Goal: Transaction & Acquisition: Purchase product/service

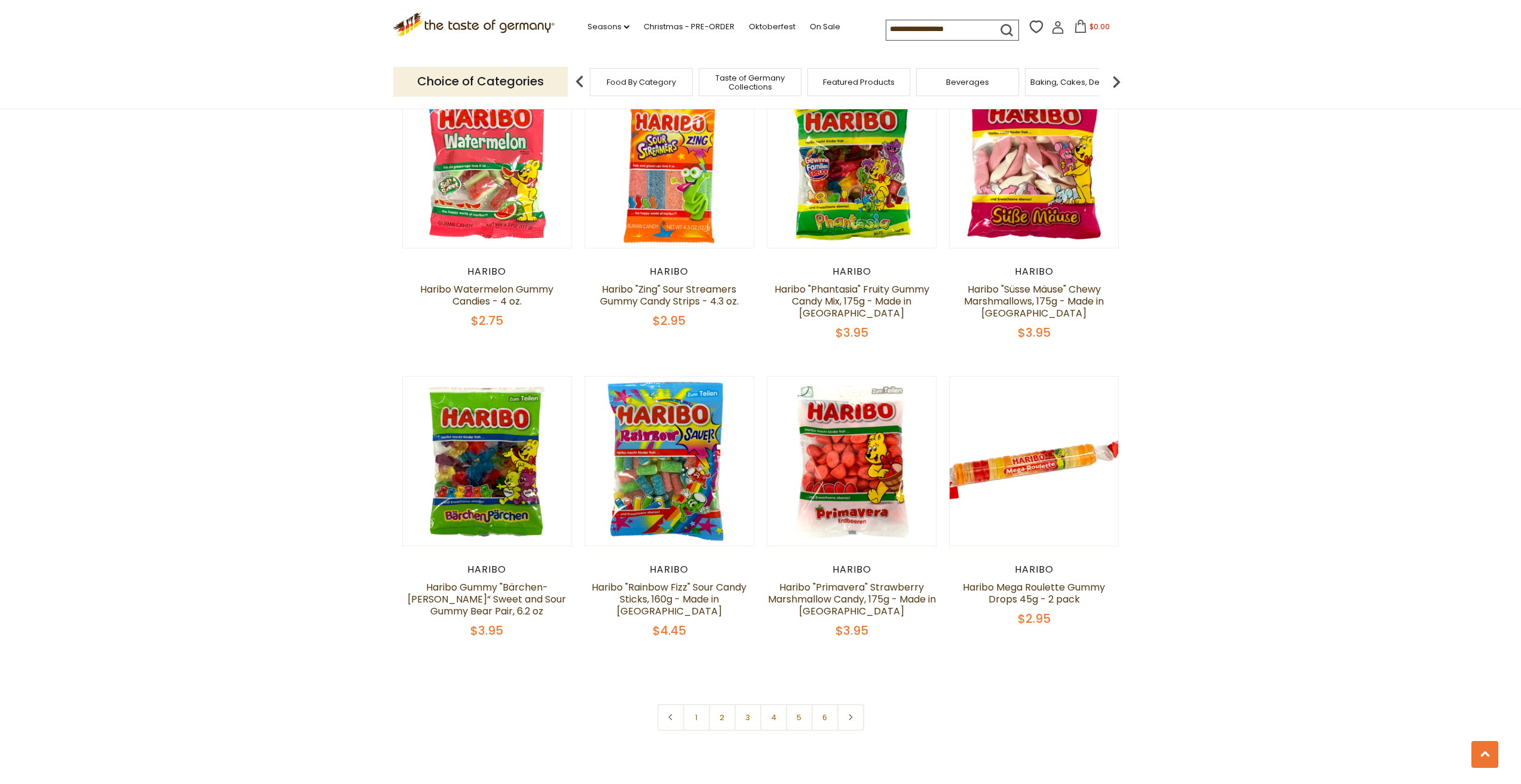
scroll to position [2210, 0]
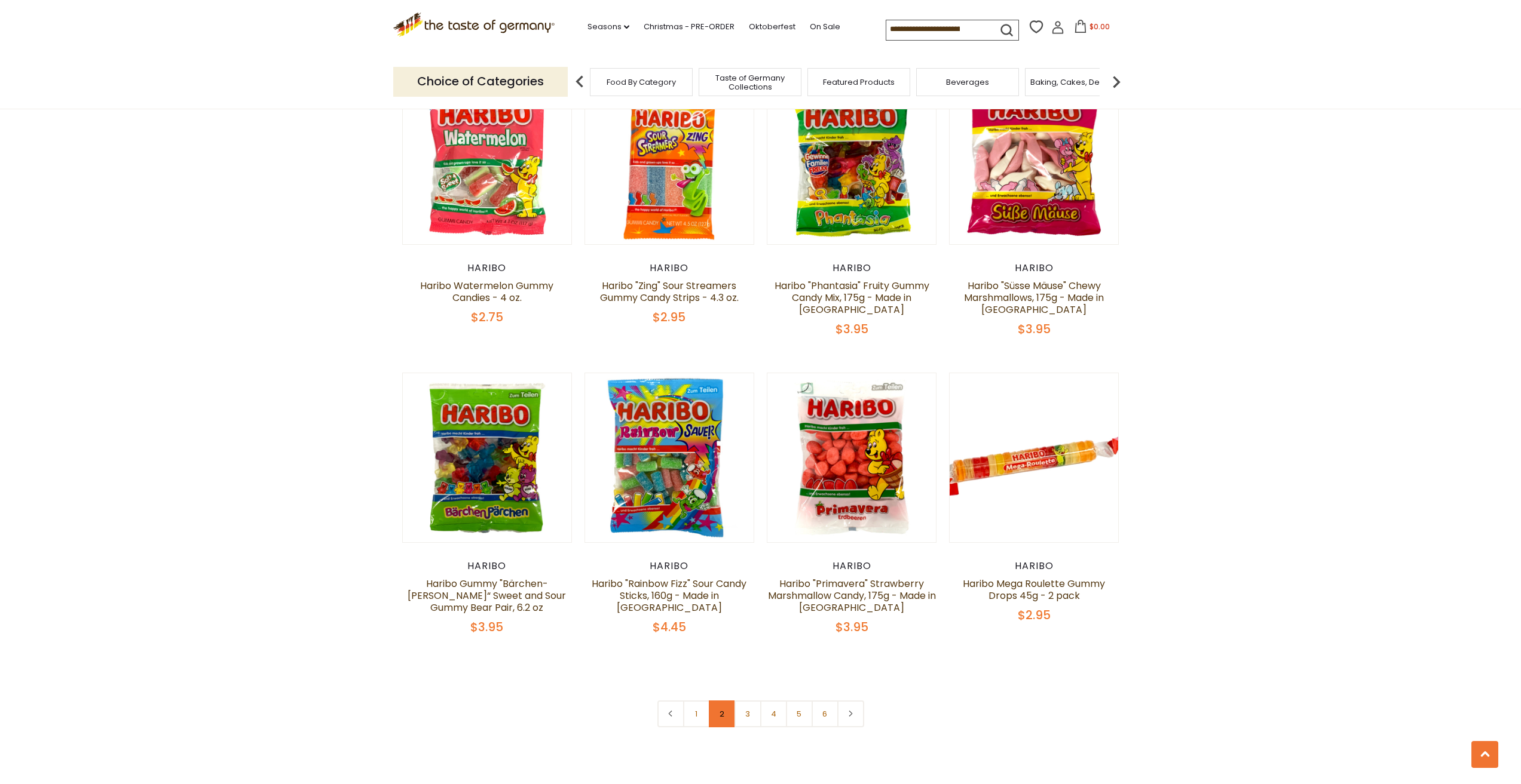
click at [720, 701] on link "2" at bounding box center [722, 714] width 27 height 27
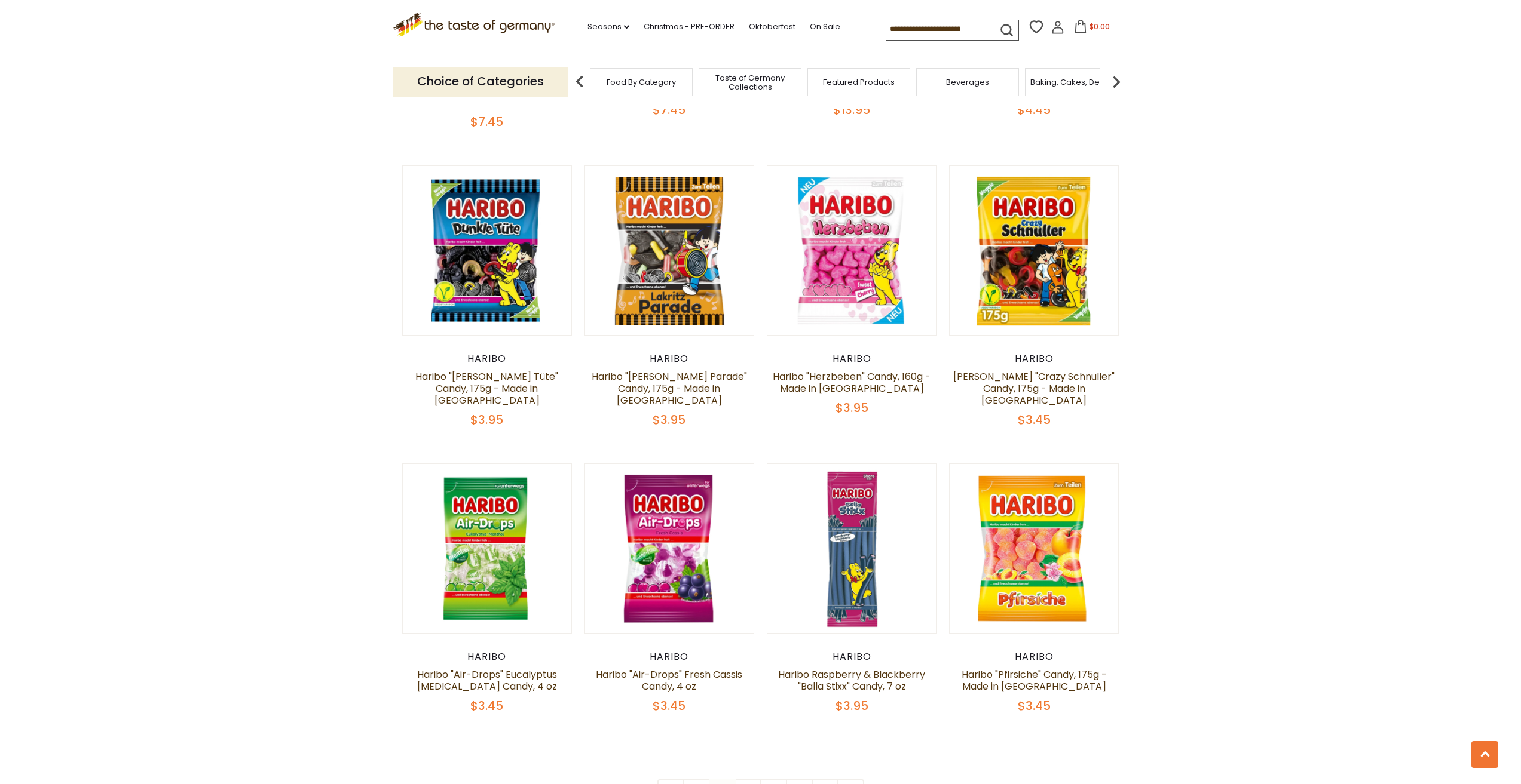
scroll to position [2308, 0]
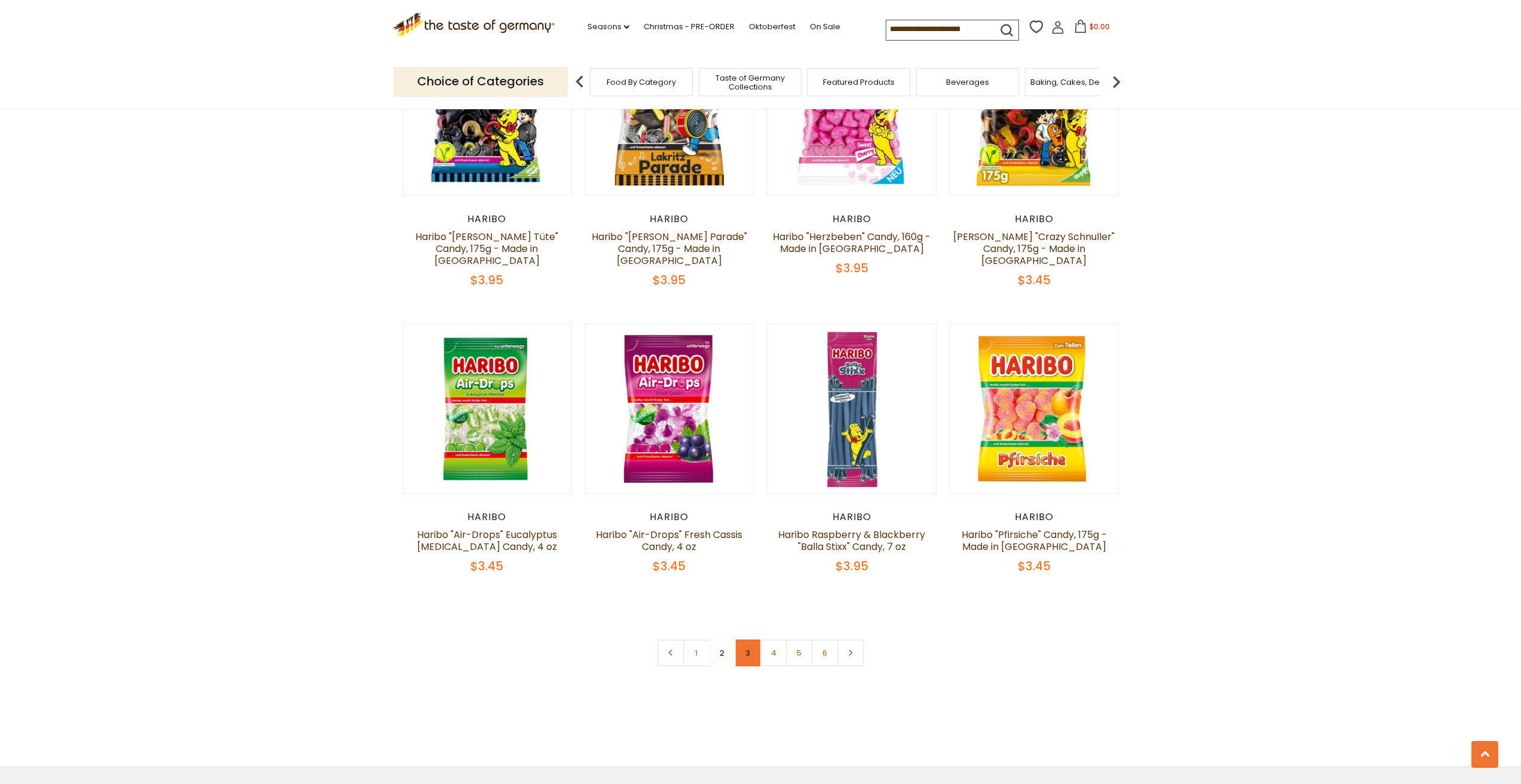
click at [755, 640] on link "3" at bounding box center [748, 652] width 27 height 27
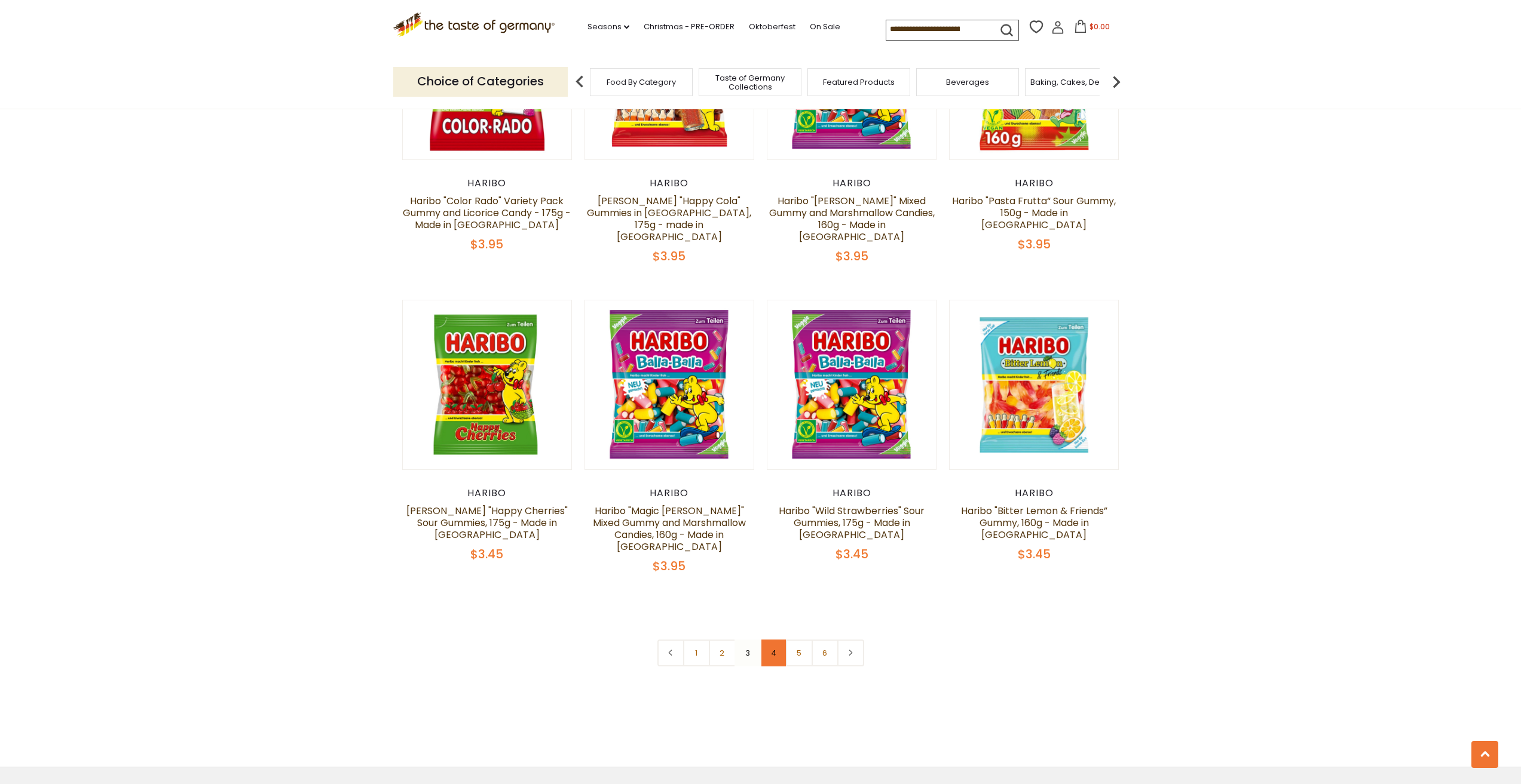
click at [777, 640] on link "4" at bounding box center [773, 652] width 27 height 27
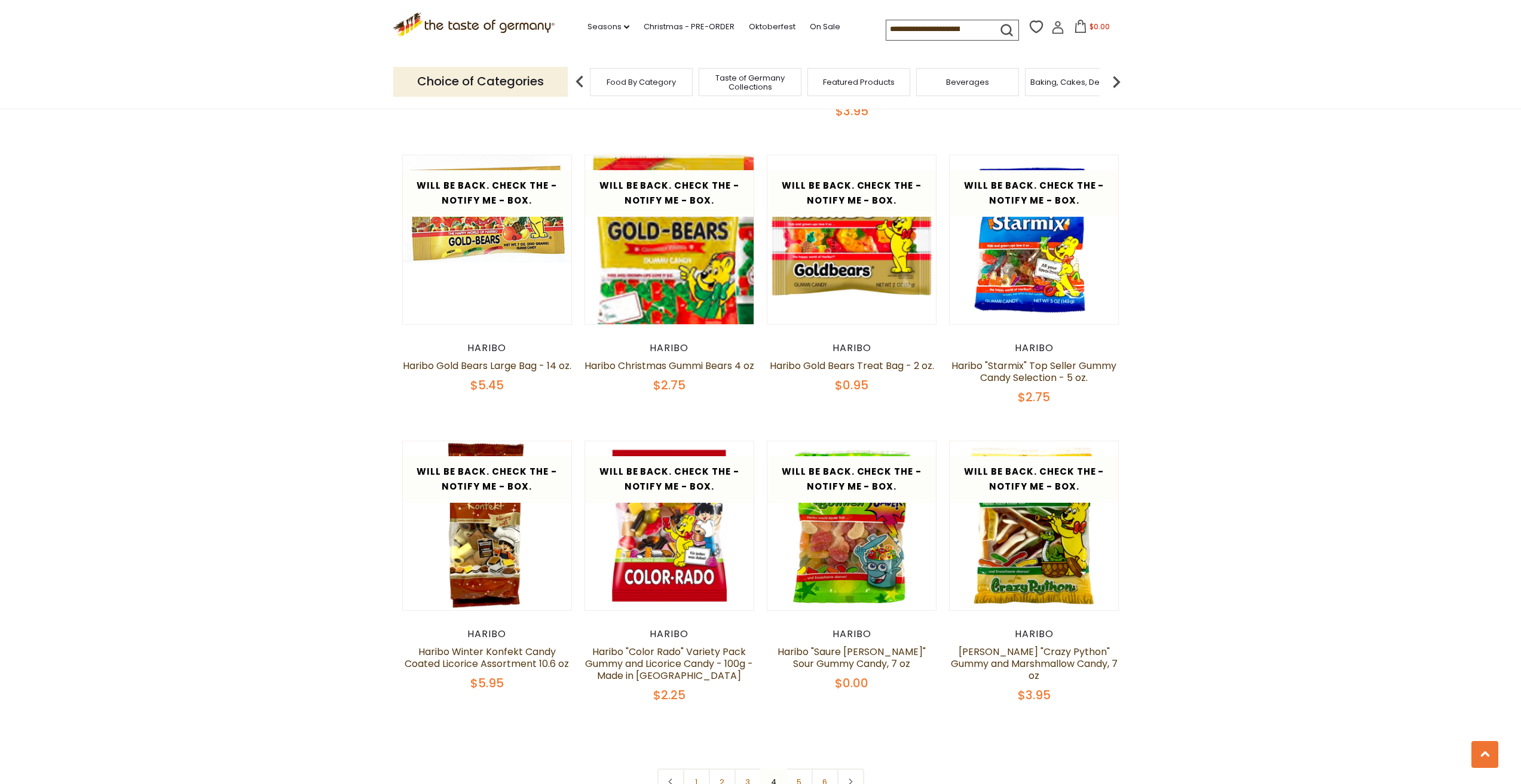
scroll to position [2248, 0]
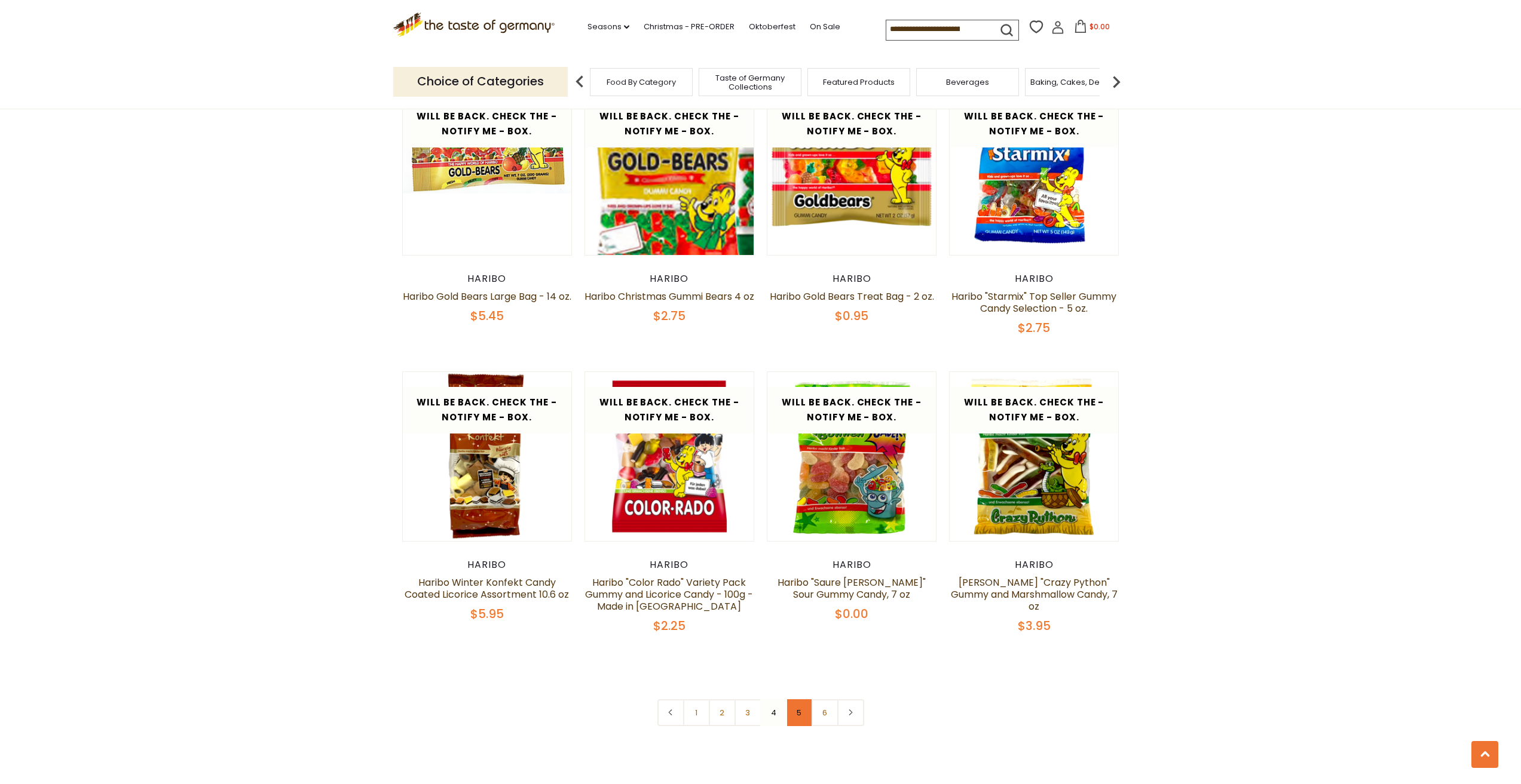
click at [799, 699] on link "5" at bounding box center [799, 712] width 27 height 27
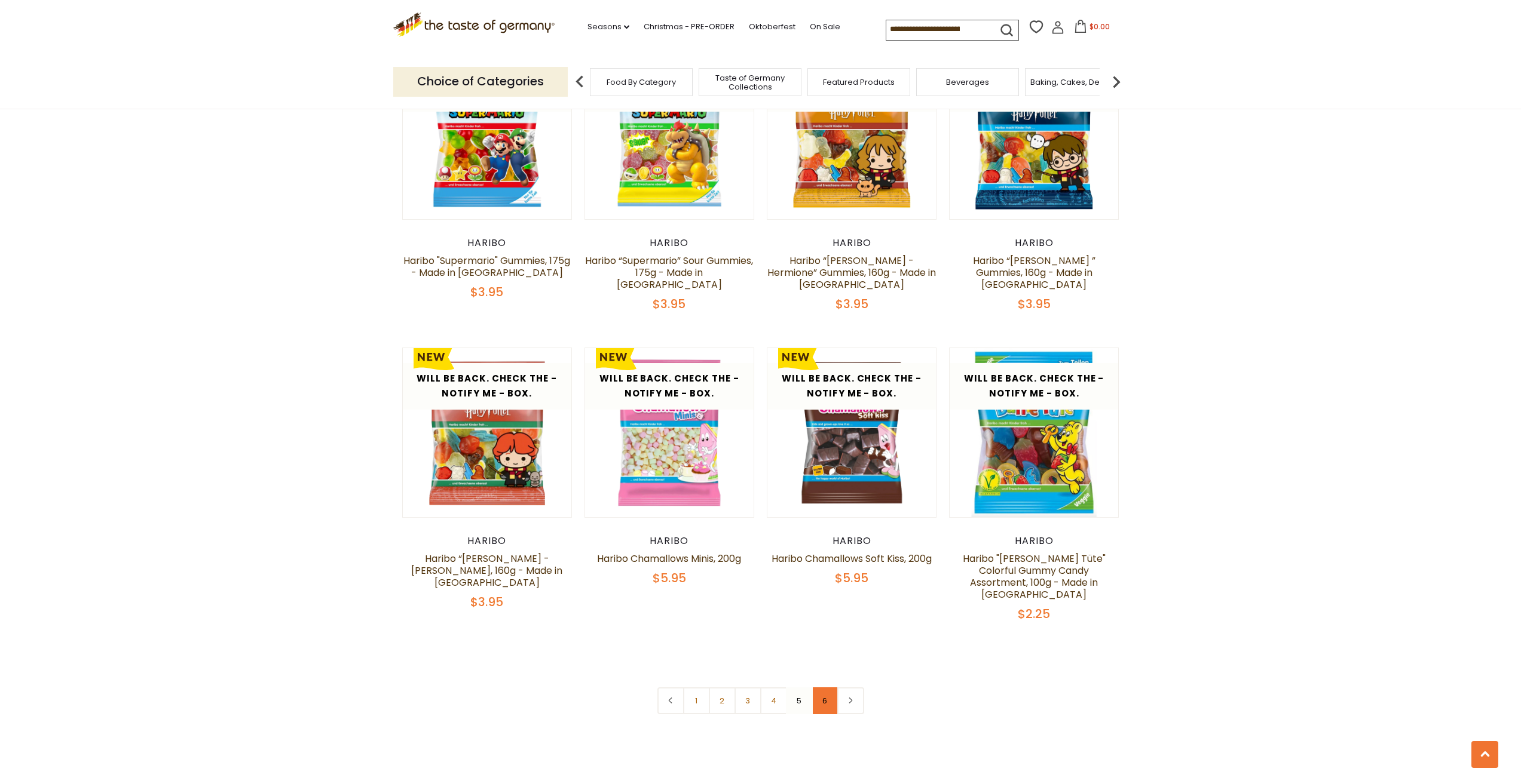
click at [830, 687] on link "6" at bounding box center [825, 700] width 27 height 27
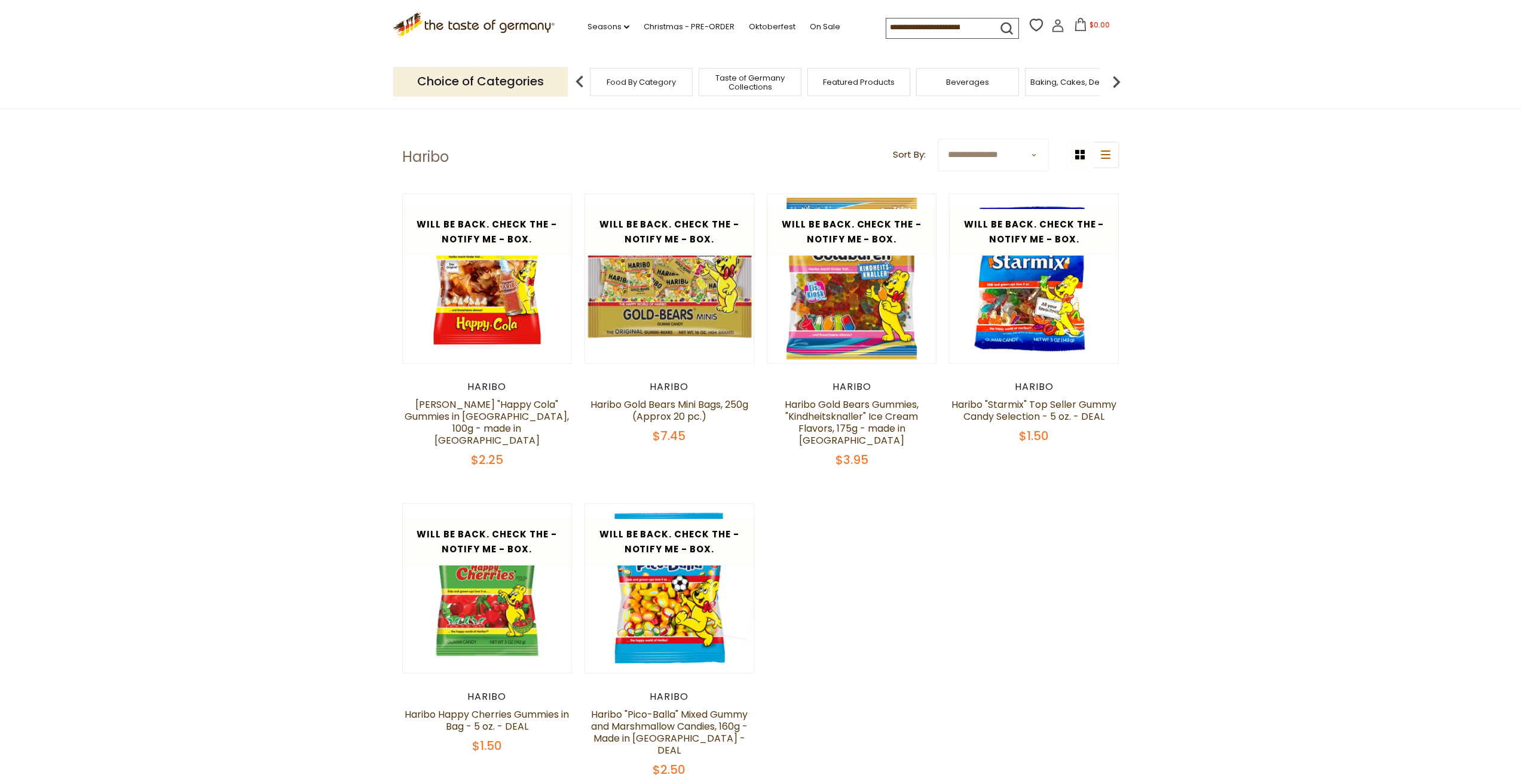
scroll to position [0, 0]
